Goal: Navigation & Orientation: Find specific page/section

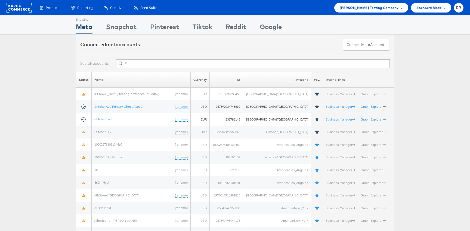
click at [389, 11] on div "Colin Clarke Testing Company" at bounding box center [371, 8] width 74 height 10
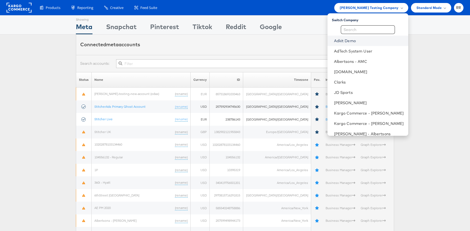
click at [362, 39] on link "Adkit Demo" at bounding box center [369, 40] width 70 height 5
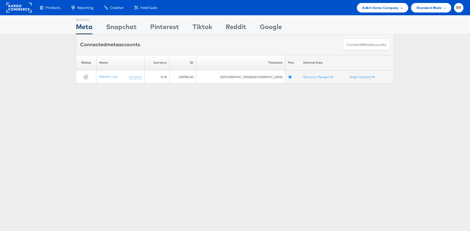
click at [373, 6] on span "Adkit Demo Company" at bounding box center [380, 8] width 36 height 6
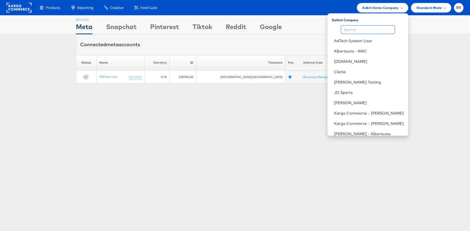
click at [367, 27] on input "text" at bounding box center [368, 29] width 54 height 9
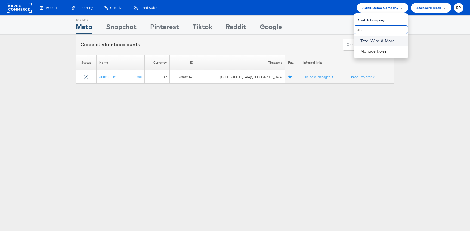
type input "tot"
click at [390, 39] on link "Total Wine & More" at bounding box center [383, 40] width 44 height 5
